Goal: Task Accomplishment & Management: Use online tool/utility

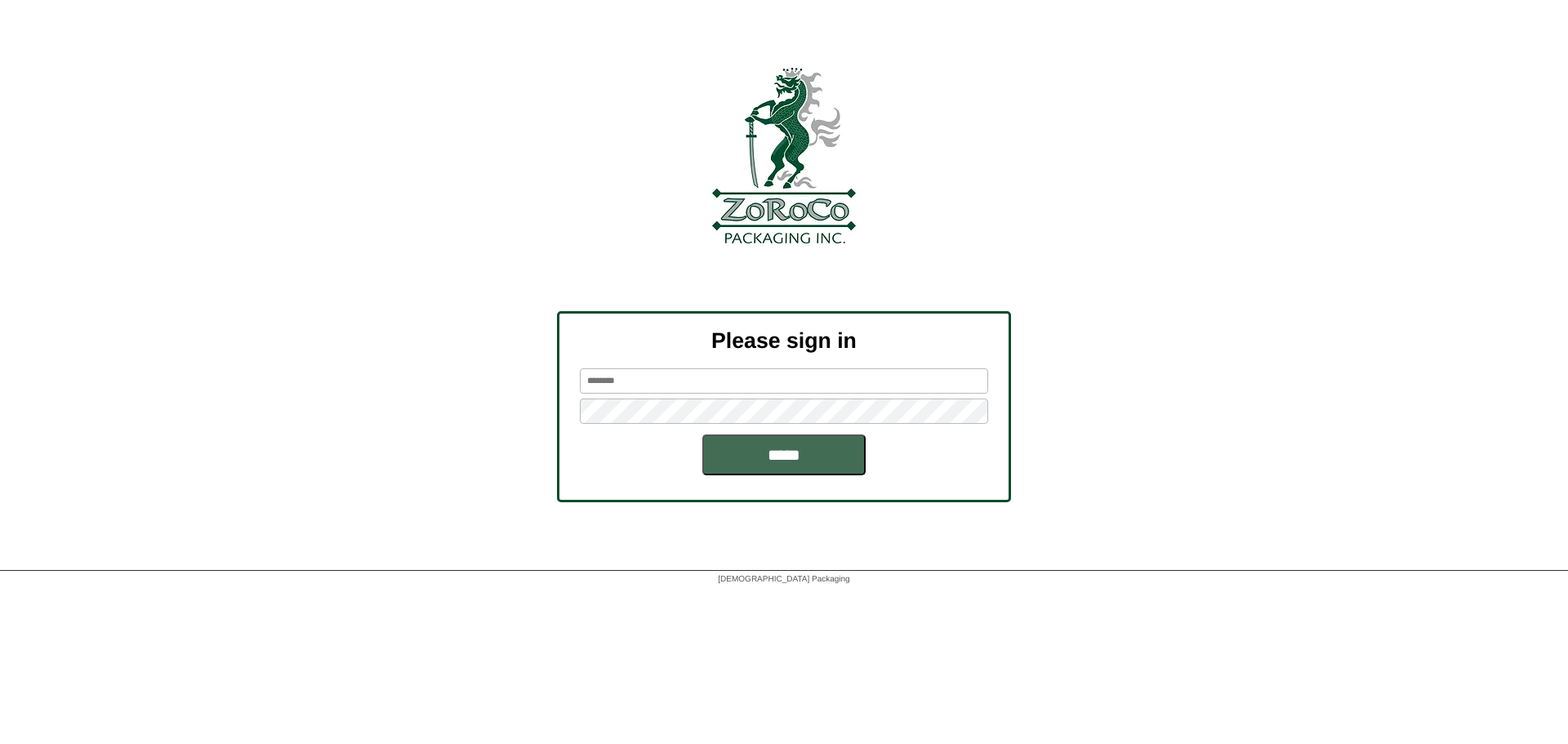
type input "*******"
click at [752, 447] on input "*****" at bounding box center [784, 454] width 163 height 41
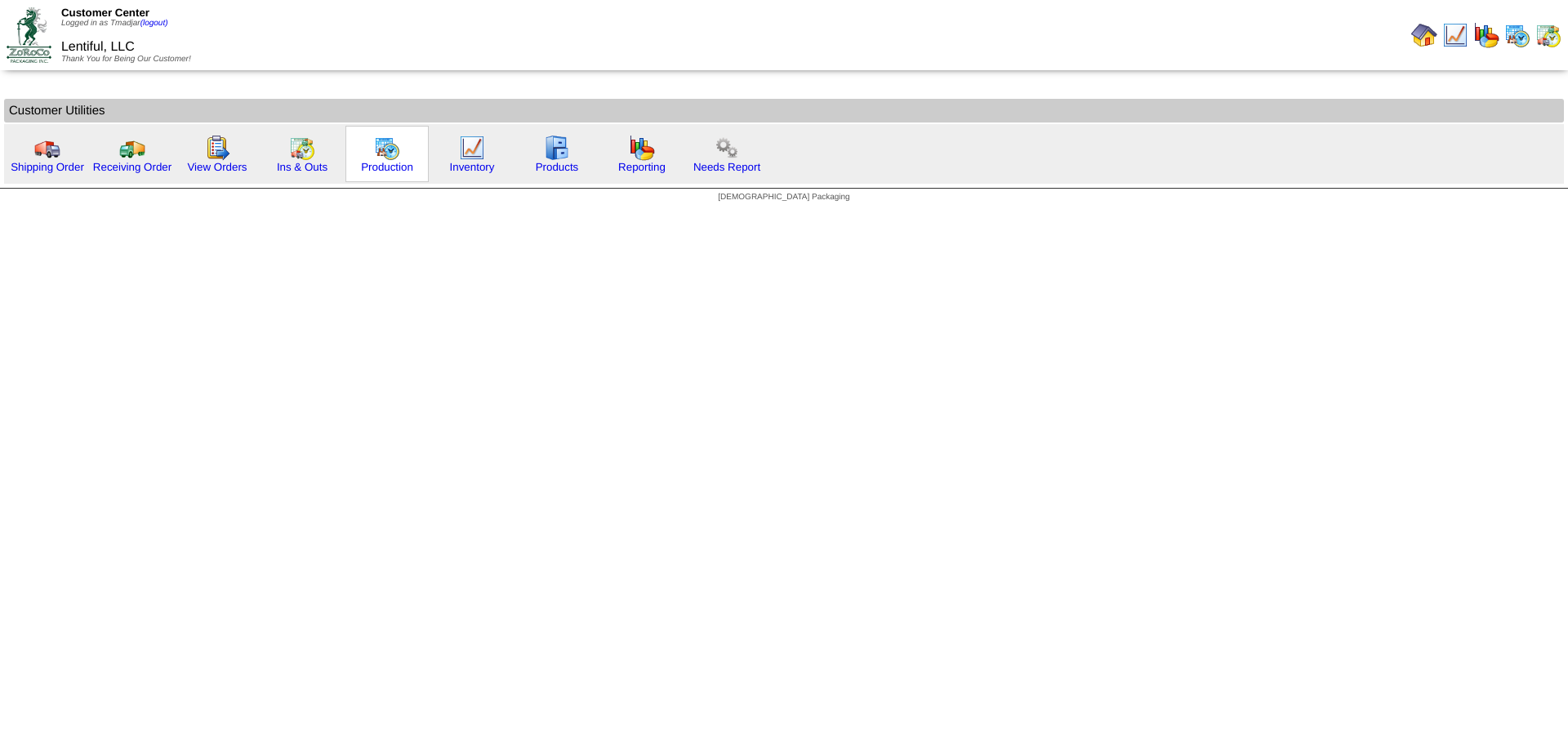
click at [405, 145] on div "Production" at bounding box center [387, 154] width 84 height 56
click at [392, 149] on img at bounding box center [387, 148] width 26 height 26
